Goal: Task Accomplishment & Management: Use online tool/utility

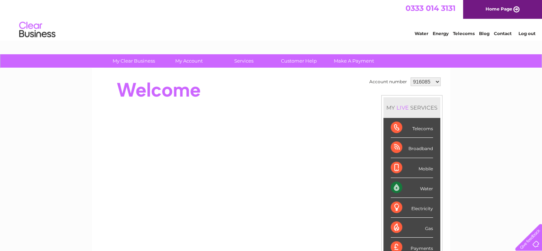
click at [436, 82] on select "916085 1123592" at bounding box center [425, 81] width 30 height 9
select select "1123592"
click at [410, 77] on select "916085 1123592" at bounding box center [425, 81] width 30 height 9
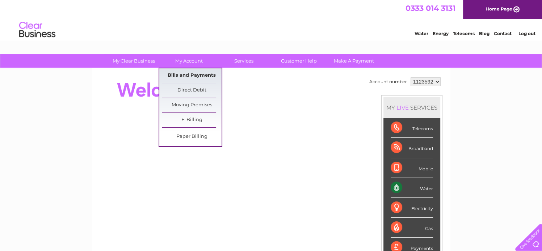
click at [178, 76] on link "Bills and Payments" at bounding box center [192, 75] width 60 height 14
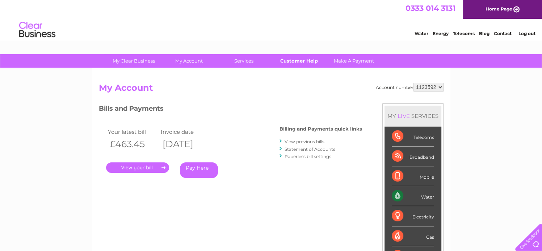
click at [292, 60] on link "Customer Help" at bounding box center [299, 60] width 60 height 13
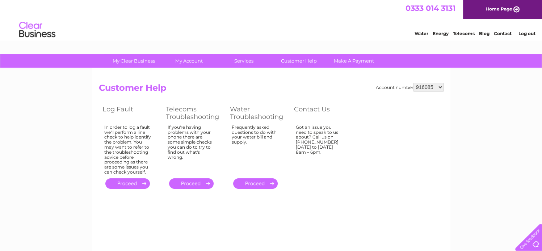
click at [440, 86] on select "916085 1123592" at bounding box center [428, 87] width 30 height 9
select select "1123592"
click at [414, 83] on select "916085 1123592" at bounding box center [428, 87] width 30 height 9
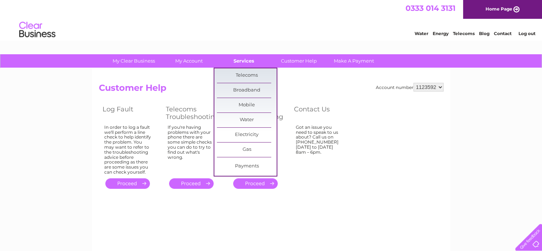
click at [246, 63] on link "Services" at bounding box center [244, 60] width 60 height 13
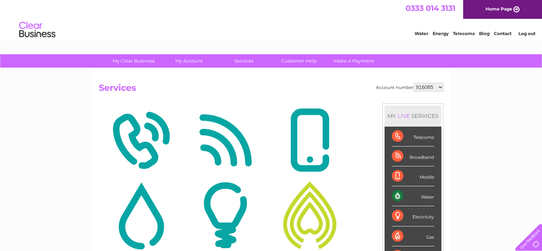
click at [439, 87] on select "916085 1123592" at bounding box center [428, 87] width 30 height 9
select select "1123592"
click at [414, 83] on select "916085 1123592" at bounding box center [428, 87] width 30 height 9
click at [247, 63] on link "Services" at bounding box center [244, 60] width 60 height 13
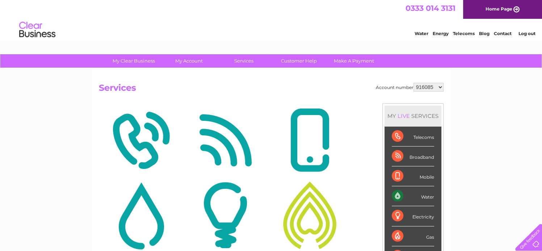
click at [397, 194] on div "Water" at bounding box center [413, 196] width 42 height 20
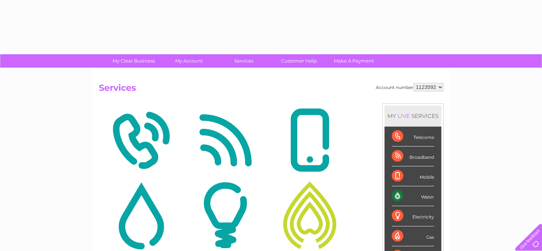
select select "1123592"
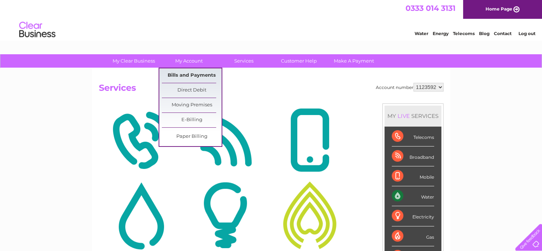
click at [191, 76] on link "Bills and Payments" at bounding box center [192, 75] width 60 height 14
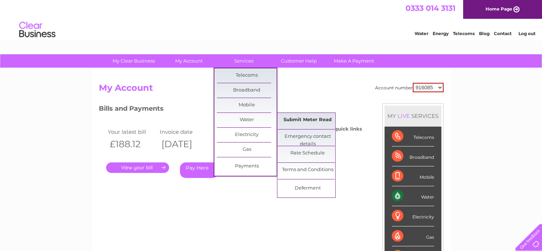
click at [287, 119] on link "Submit Meter Read" at bounding box center [308, 120] width 60 height 14
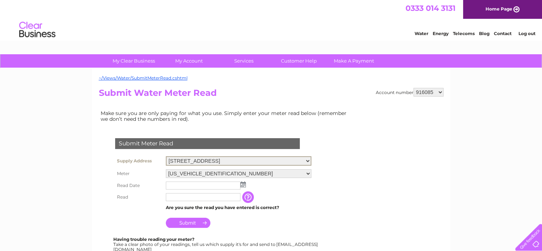
click at [307, 160] on select "9 Market Place, Inverurie, AB51 3PU" at bounding box center [238, 160] width 145 height 9
click at [308, 160] on select "9 Market Place, Inverurie, AB51 3PU" at bounding box center [238, 160] width 145 height 9
click at [440, 93] on select "916085 1123592" at bounding box center [428, 92] width 30 height 9
select select "1123592"
click at [414, 88] on select "916085 1123592" at bounding box center [428, 92] width 30 height 9
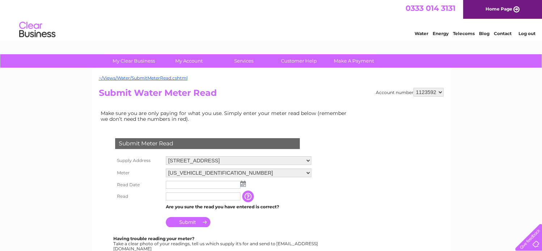
click at [244, 183] on img at bounding box center [242, 184] width 5 height 6
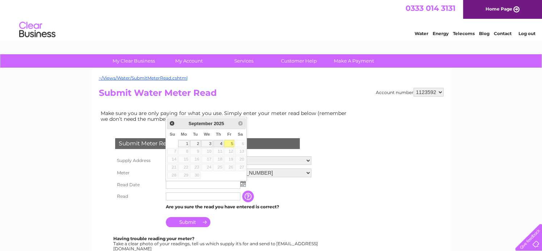
click at [220, 144] on link "4" at bounding box center [218, 143] width 10 height 7
type input "2025/09/04"
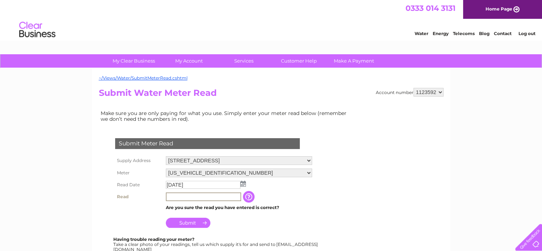
click at [177, 197] on input "text" at bounding box center [203, 197] width 75 height 9
type input "049"
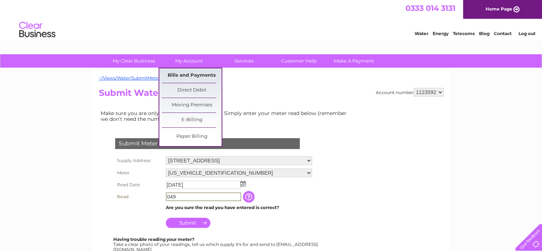
click at [198, 73] on link "Bills and Payments" at bounding box center [192, 75] width 60 height 14
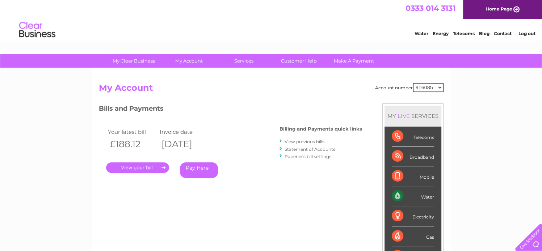
click at [153, 168] on link "." at bounding box center [137, 167] width 63 height 10
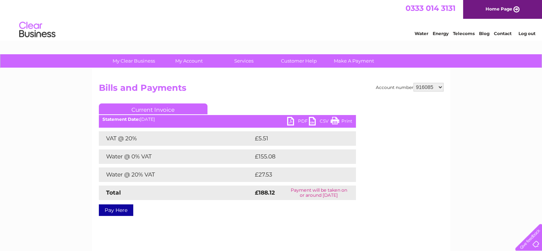
click at [439, 86] on select "916085 1123592" at bounding box center [428, 87] width 30 height 9
select select "1123592"
click at [414, 83] on select "916085 1123592" at bounding box center [428, 87] width 30 height 9
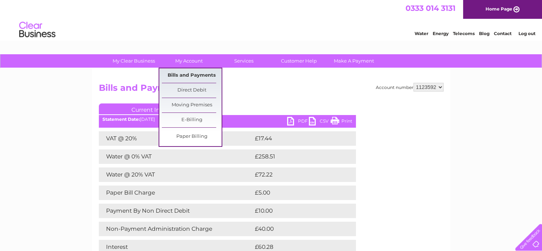
click at [194, 73] on link "Bills and Payments" at bounding box center [192, 75] width 60 height 14
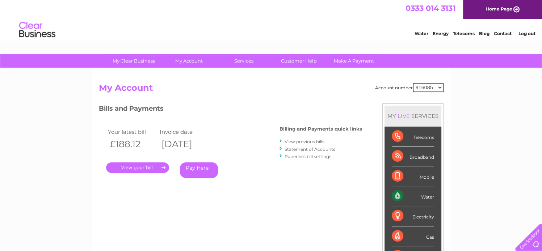
click at [145, 168] on link "." at bounding box center [137, 167] width 63 height 10
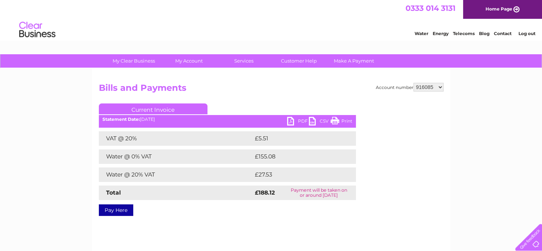
click at [292, 119] on link "PDF" at bounding box center [298, 122] width 22 height 10
click at [440, 87] on select "916085 1123592" at bounding box center [428, 87] width 30 height 9
select select "1123592"
click at [414, 83] on select "916085 1123592" at bounding box center [428, 87] width 30 height 9
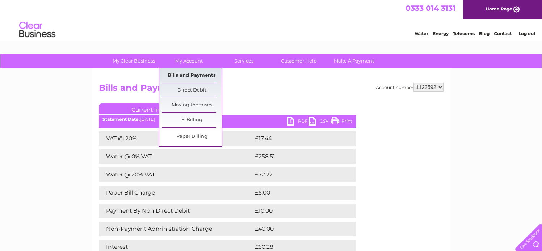
click at [194, 75] on link "Bills and Payments" at bounding box center [192, 75] width 60 height 14
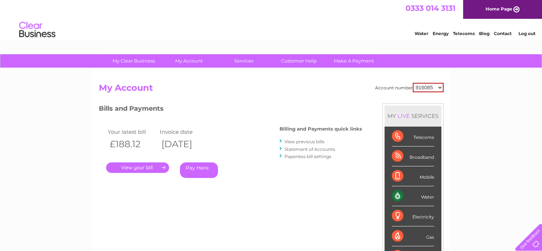
click at [150, 168] on link "." at bounding box center [137, 167] width 63 height 10
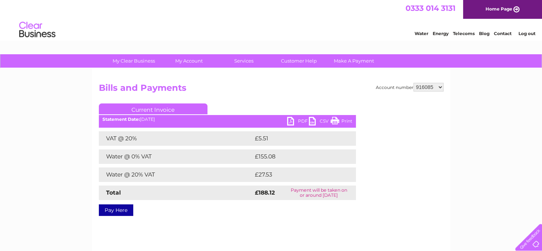
click at [440, 87] on select "916085 1123592" at bounding box center [428, 87] width 30 height 9
select select "1123592"
click at [414, 83] on select "916085 1123592" at bounding box center [428, 87] width 30 height 9
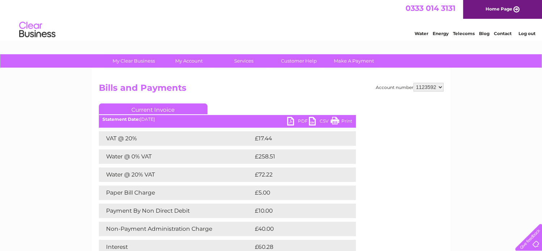
click at [291, 122] on link "PDF" at bounding box center [298, 122] width 22 height 10
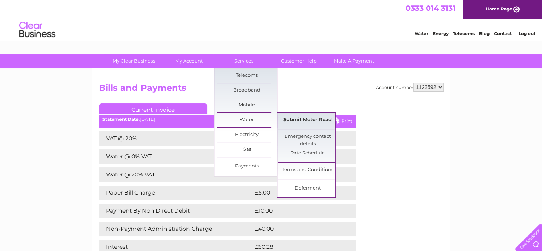
click at [298, 121] on link "Submit Meter Read" at bounding box center [308, 120] width 60 height 14
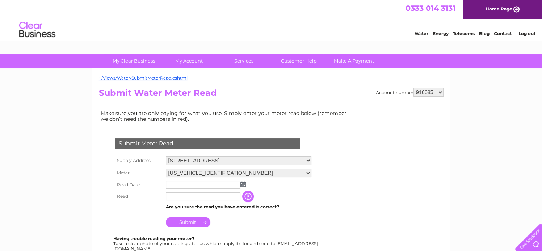
click at [439, 92] on select "916085 1123592" at bounding box center [428, 92] width 30 height 9
select select "1123592"
click at [414, 88] on select "916085 1123592" at bounding box center [428, 92] width 30 height 9
click at [242, 184] on img at bounding box center [242, 184] width 5 height 6
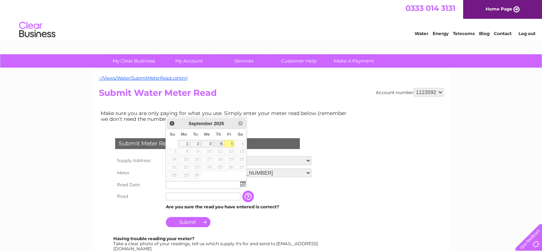
click at [219, 145] on link "4" at bounding box center [218, 143] width 10 height 7
type input "2025/09/04"
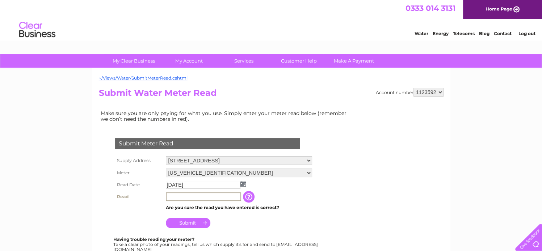
click at [183, 197] on input "text" at bounding box center [203, 197] width 75 height 9
type input "49293"
click at [185, 222] on input "Submit" at bounding box center [188, 222] width 45 height 10
click at [247, 197] on input "button" at bounding box center [248, 197] width 13 height 12
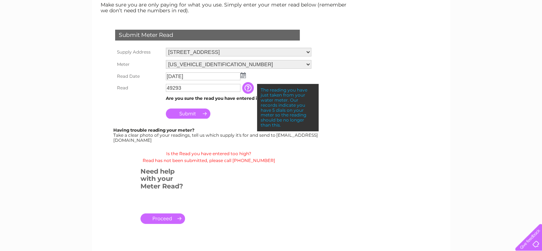
scroll to position [116, 0]
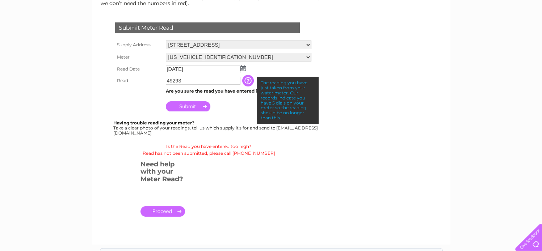
click at [190, 106] on input "Submit" at bounding box center [188, 106] width 45 height 10
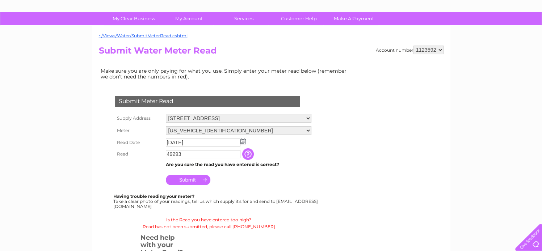
scroll to position [29, 0]
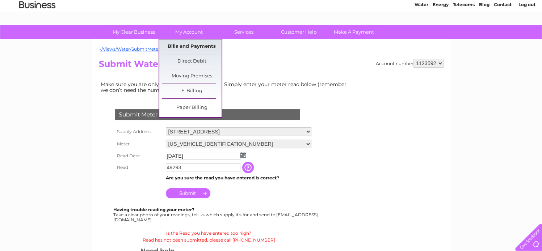
click at [188, 49] on link "Bills and Payments" at bounding box center [192, 46] width 60 height 14
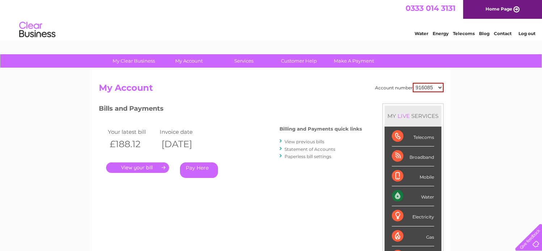
click at [139, 167] on link "." at bounding box center [137, 167] width 63 height 10
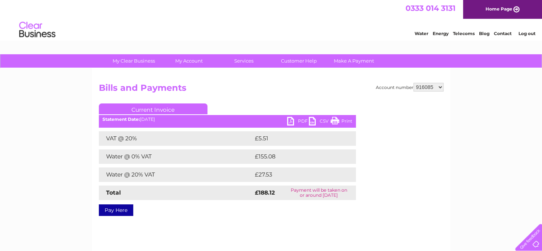
click at [292, 121] on link "PDF" at bounding box center [298, 122] width 22 height 10
click at [438, 86] on select "916085 1123592" at bounding box center [428, 87] width 30 height 9
select select "1123592"
click at [414, 83] on select "916085 1123592" at bounding box center [428, 87] width 30 height 9
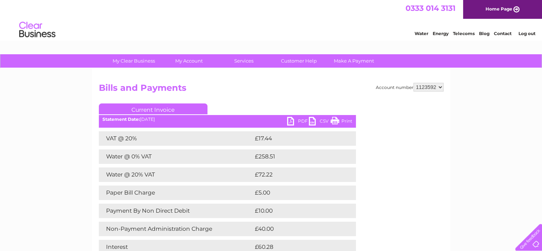
click at [290, 121] on link "PDF" at bounding box center [298, 122] width 22 height 10
